Goal: Browse casually

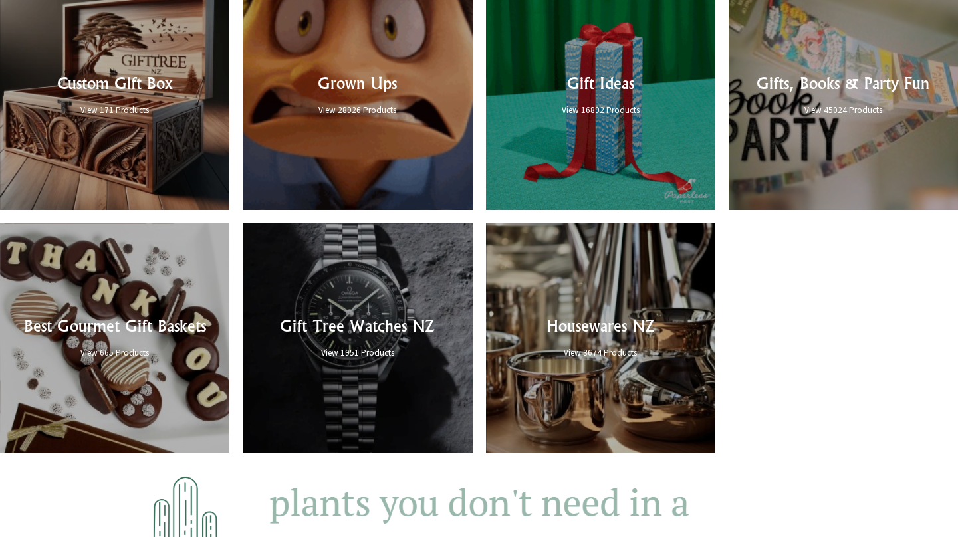
scroll to position [1196, 0]
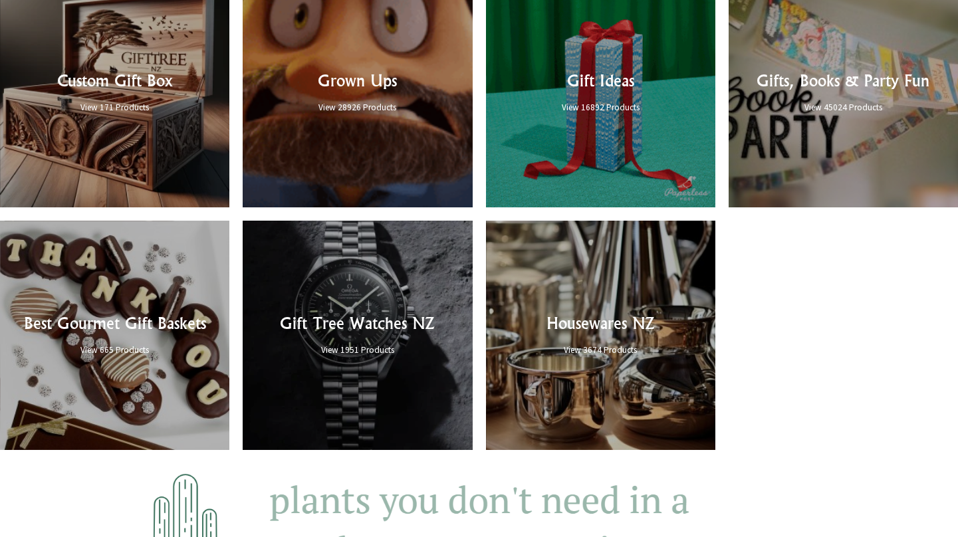
click at [403, 169] on link at bounding box center [357, 92] width 229 height 229
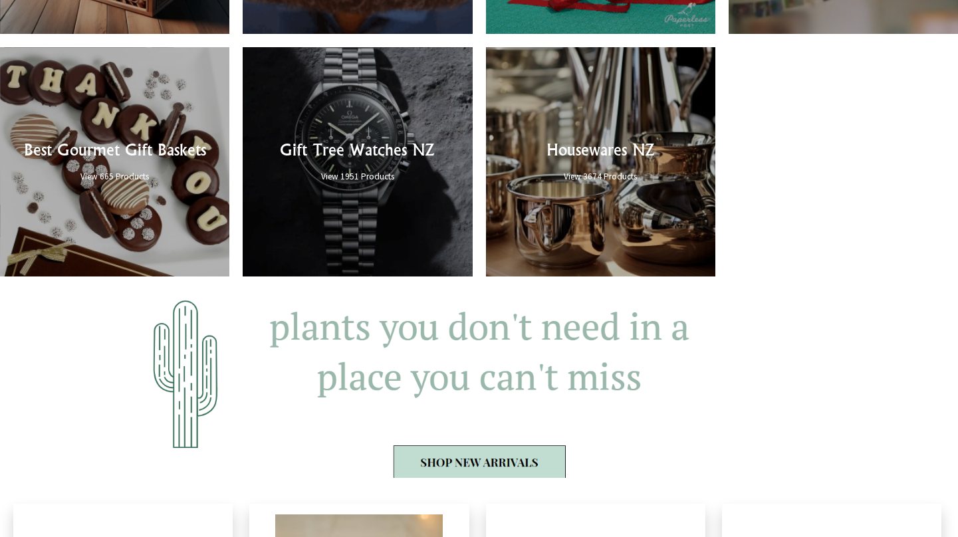
scroll to position [1466, 0]
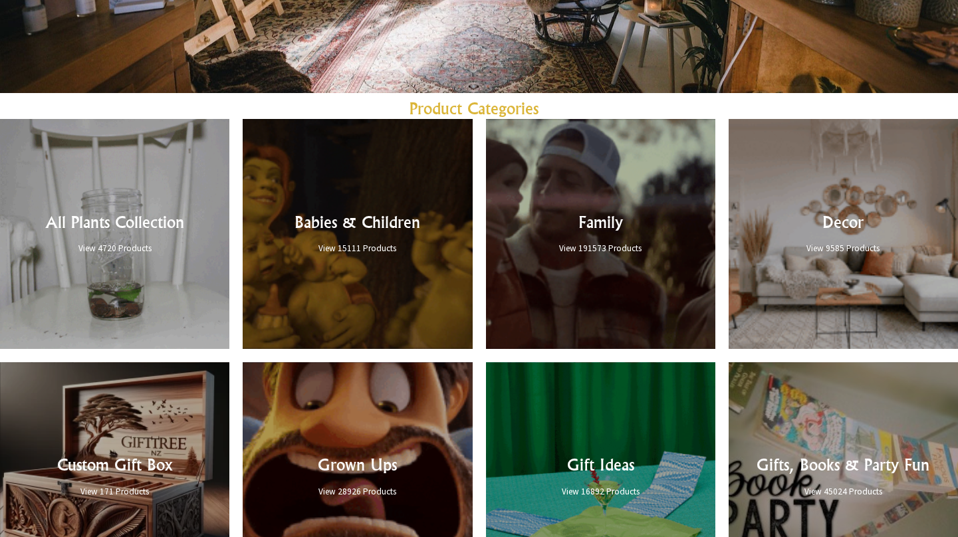
scroll to position [808, 0]
